Goal: Find specific page/section: Find specific page/section

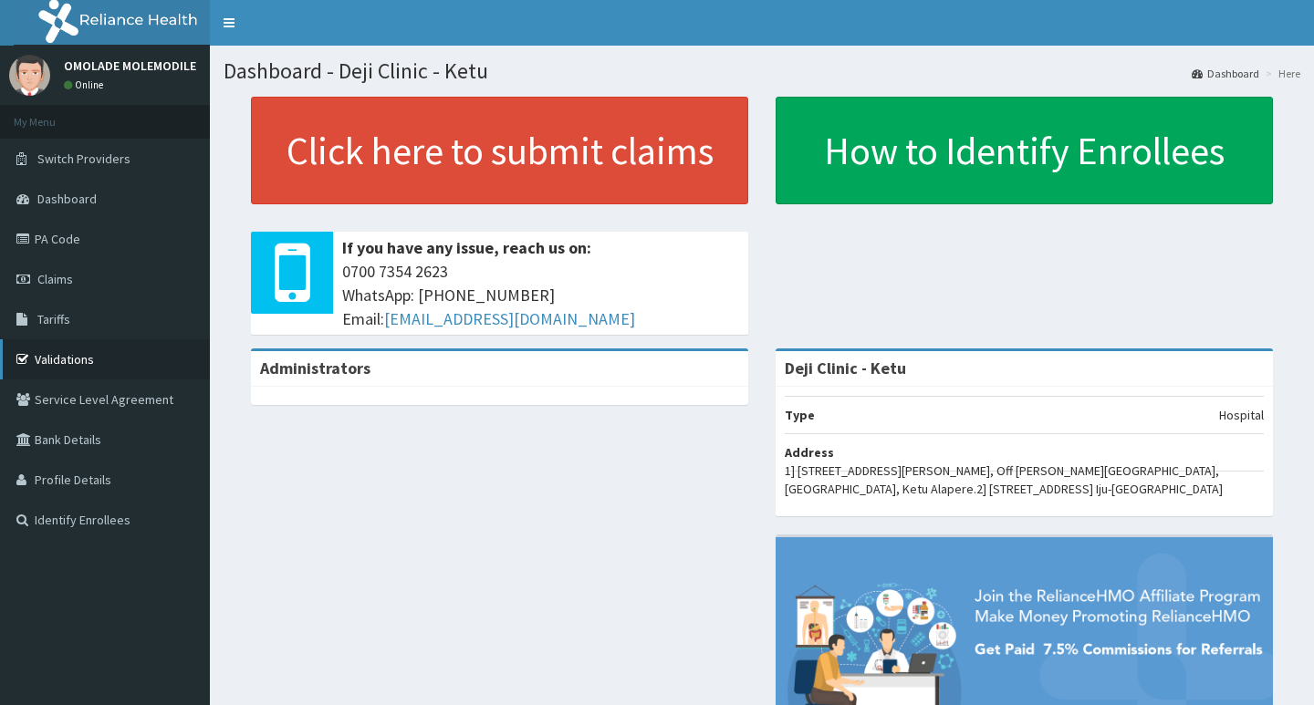
click at [64, 354] on link "Validations" at bounding box center [105, 359] width 210 height 40
click at [77, 359] on link "Validations" at bounding box center [105, 359] width 210 height 40
